Goal: Download file/media

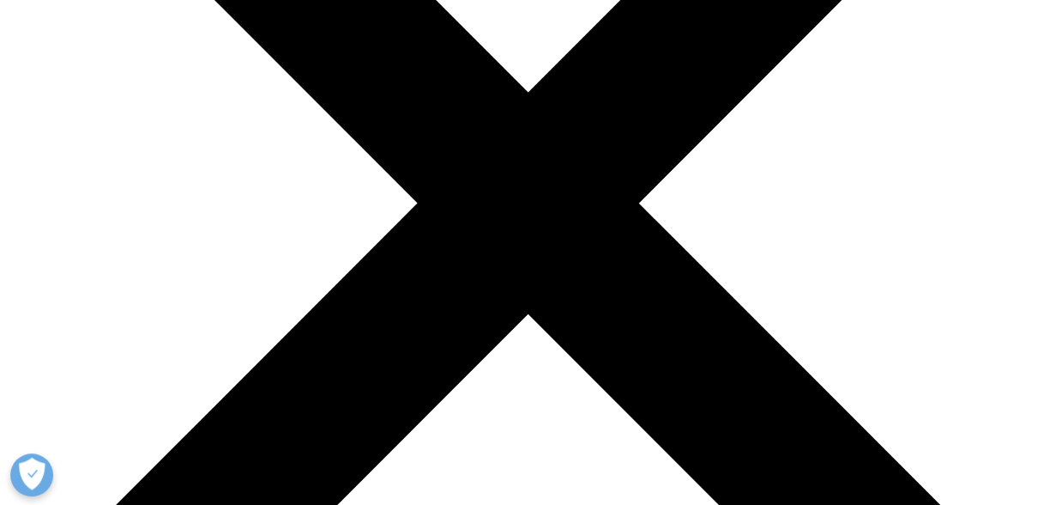
scroll to position [601, 0]
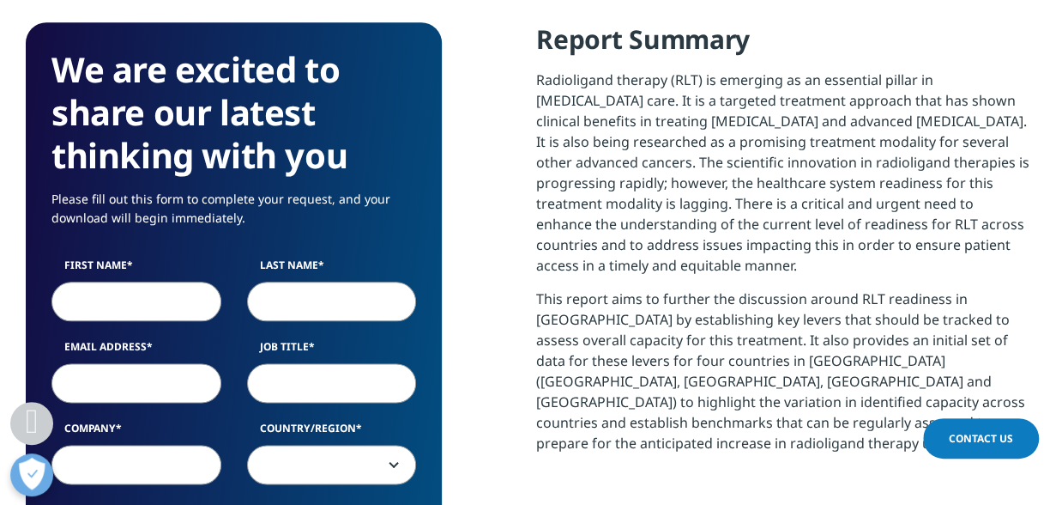
scroll to position [772, 0]
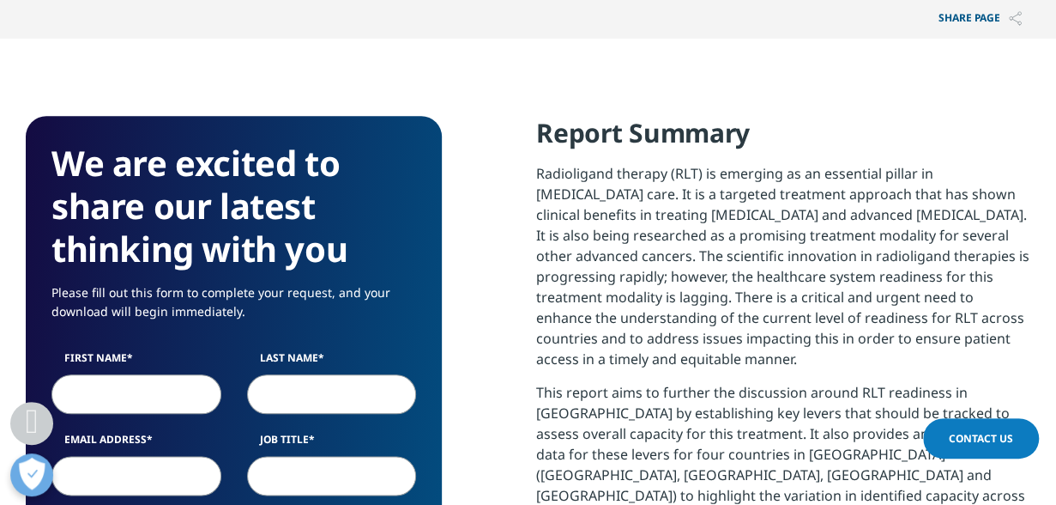
click at [183, 374] on input "First Name" at bounding box center [136, 393] width 170 height 39
type input "[PERSON_NAME]"
type input "[PERSON_NAME][EMAIL_ADDRESS][PERSON_NAME][DOMAIN_NAME]"
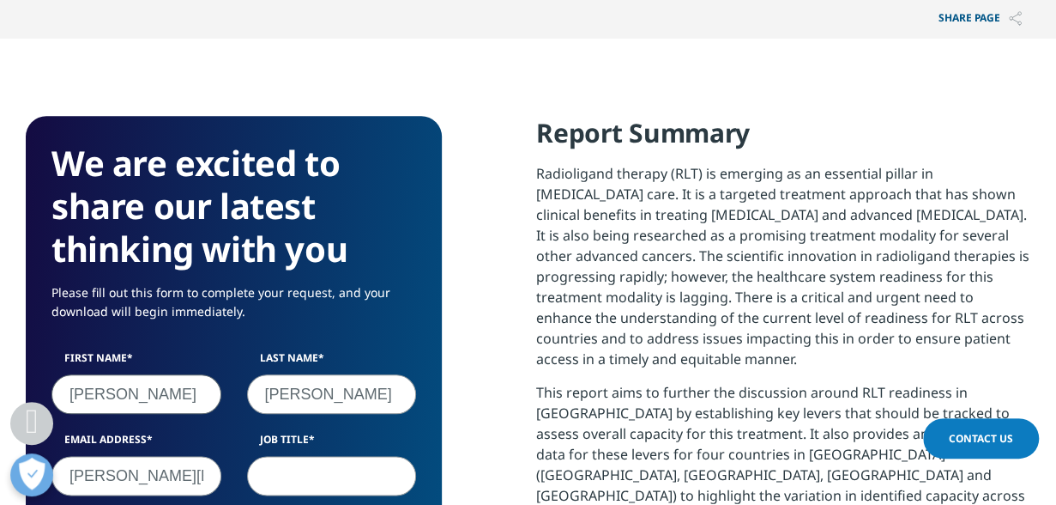
type input "Scientific Research"
select select "[GEOGRAPHIC_DATA]"
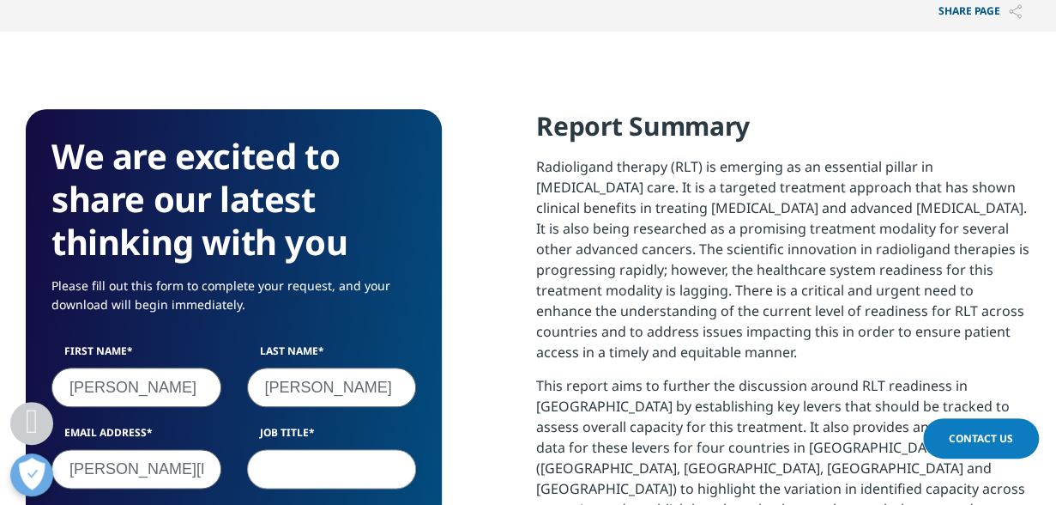
click at [323, 449] on input "Job Title" at bounding box center [332, 468] width 170 height 39
type input "Head of Translational Imaging"
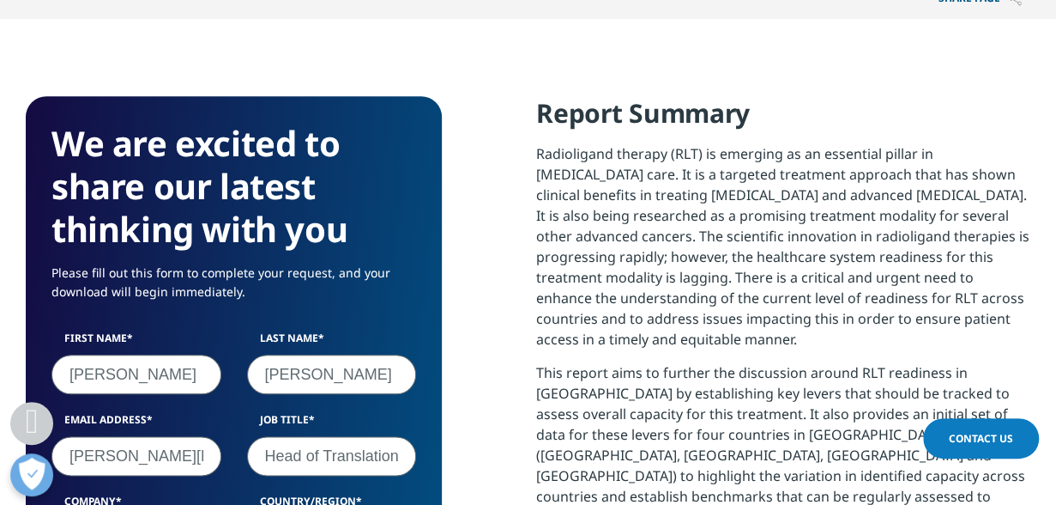
scroll to position [1037, 0]
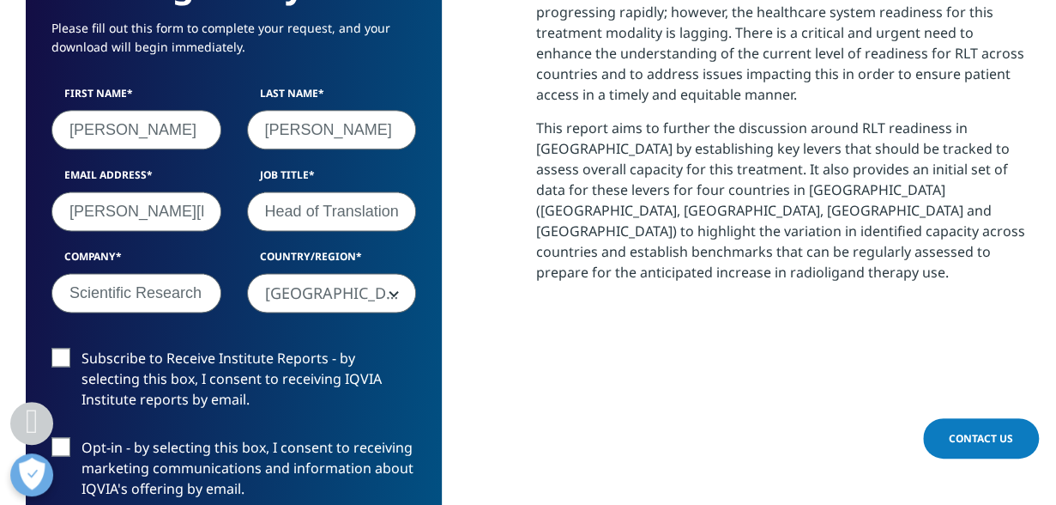
click at [64, 348] on label "Subscribe to Receive Institute Reports - by selecting this box, I consent to re…" at bounding box center [233, 383] width 365 height 71
click at [82, 348] on input "Subscribe to Receive Institute Reports - by selecting this box, I consent to re…" at bounding box center [82, 348] width 0 height 0
click at [55, 437] on label "Opt-in - by selecting this box, I consent to receiving marketing communications…" at bounding box center [233, 472] width 365 height 71
click at [82, 437] on input "Opt-in - by selecting this box, I consent to receiving marketing communications…" at bounding box center [82, 437] width 0 height 0
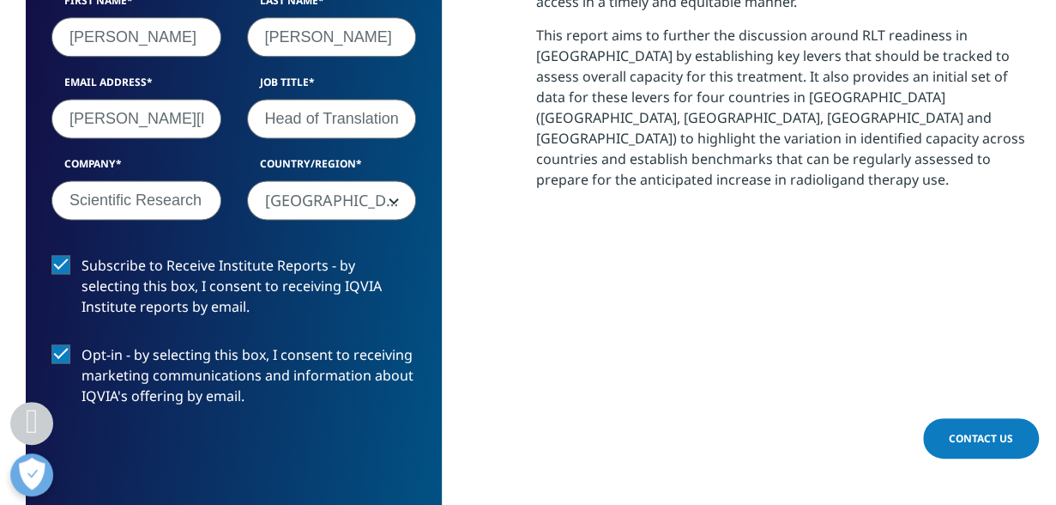
scroll to position [1380, 0]
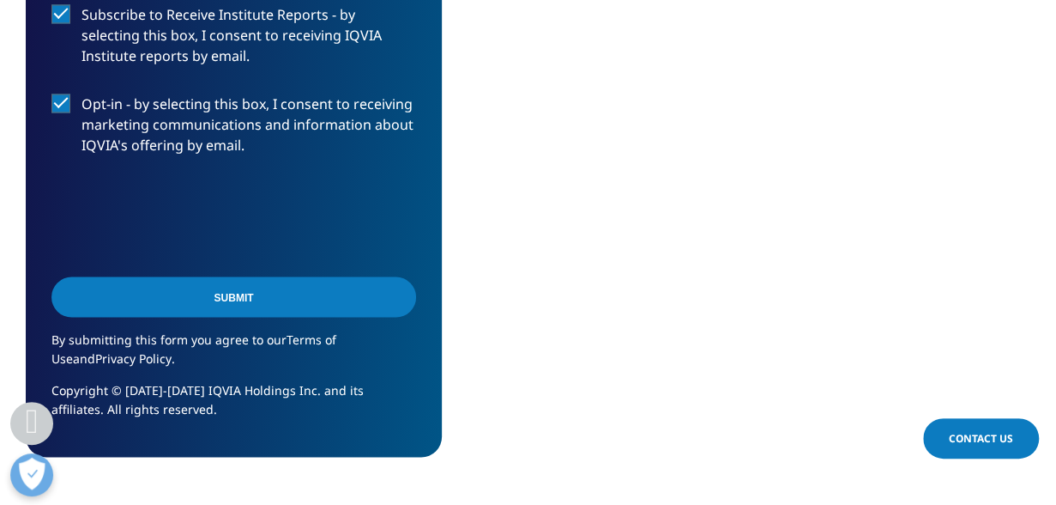
click at [184, 276] on input "Submit" at bounding box center [233, 296] width 365 height 40
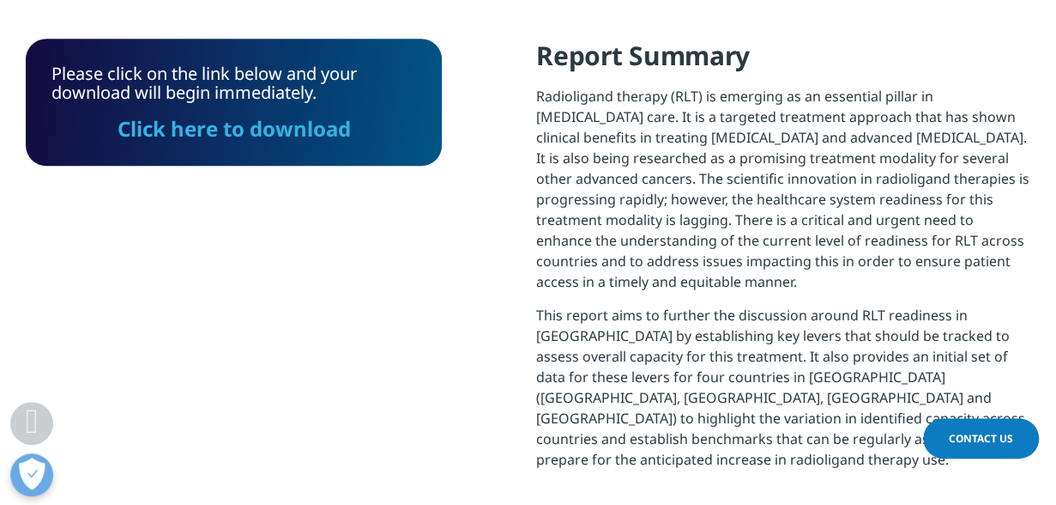
scroll to position [506, 0]
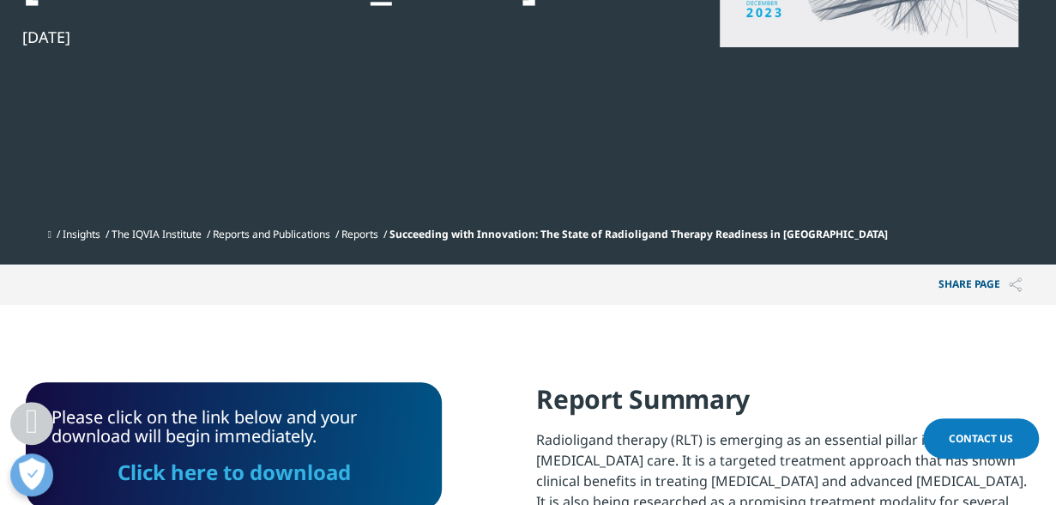
drag, startPoint x: 251, startPoint y: 403, endPoint x: 669, endPoint y: 245, distance: 446.8
click at [251, 457] on link "Click here to download" at bounding box center [234, 471] width 233 height 28
